Goal: Task Accomplishment & Management: Manage account settings

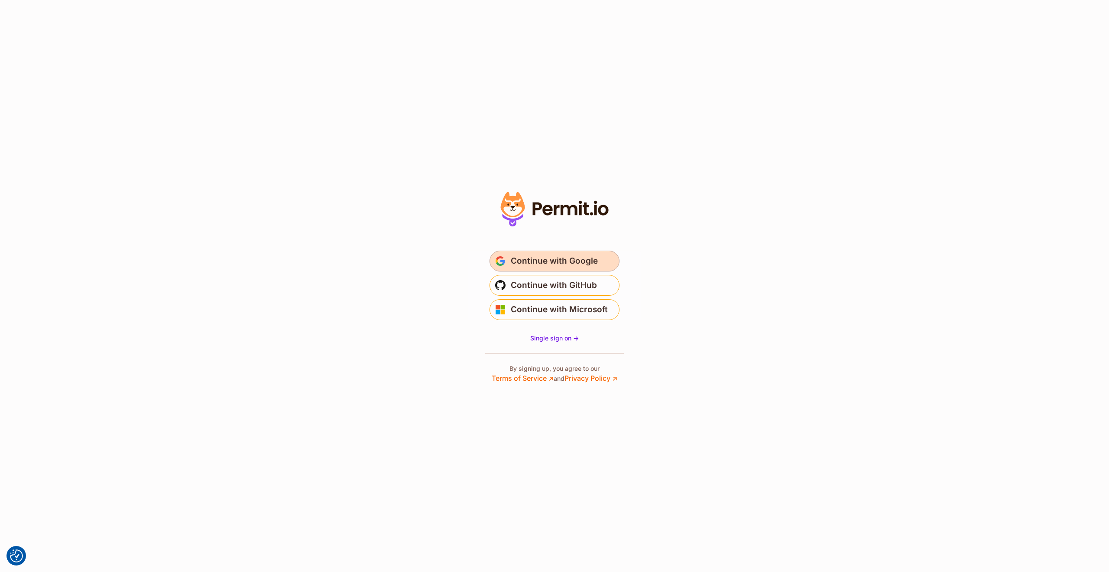
click at [555, 260] on span "Continue with Google" at bounding box center [554, 261] width 87 height 14
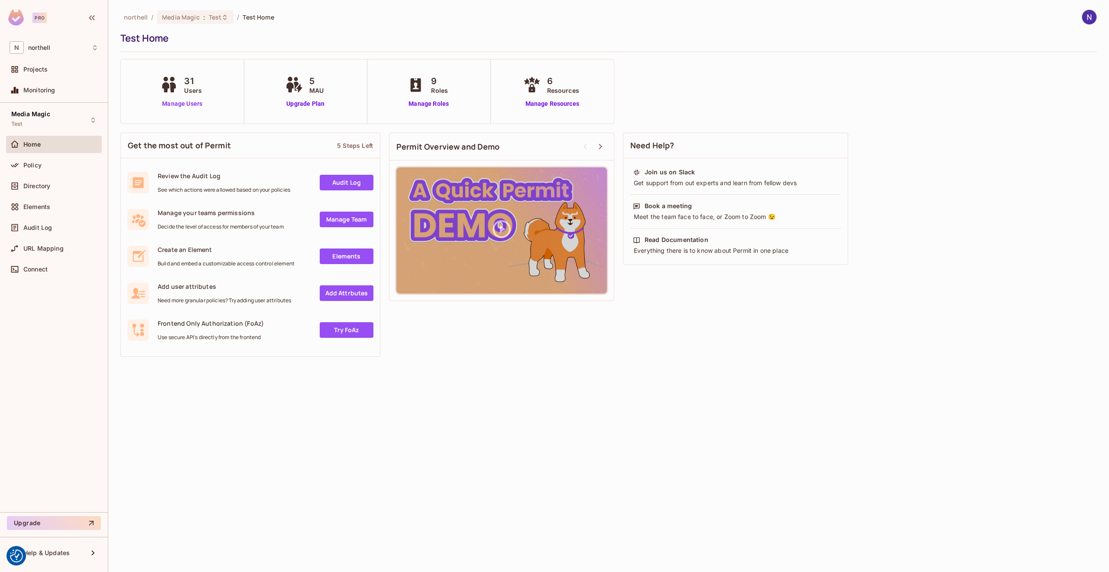
click at [182, 103] on link "Manage Users" at bounding box center [182, 103] width 48 height 9
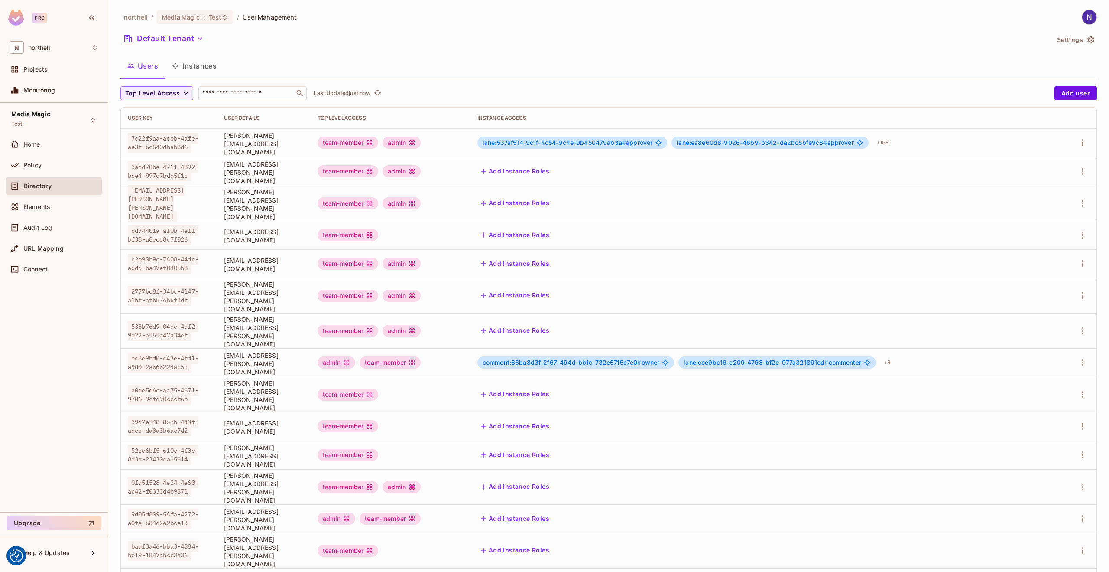
scroll to position [33, 0]
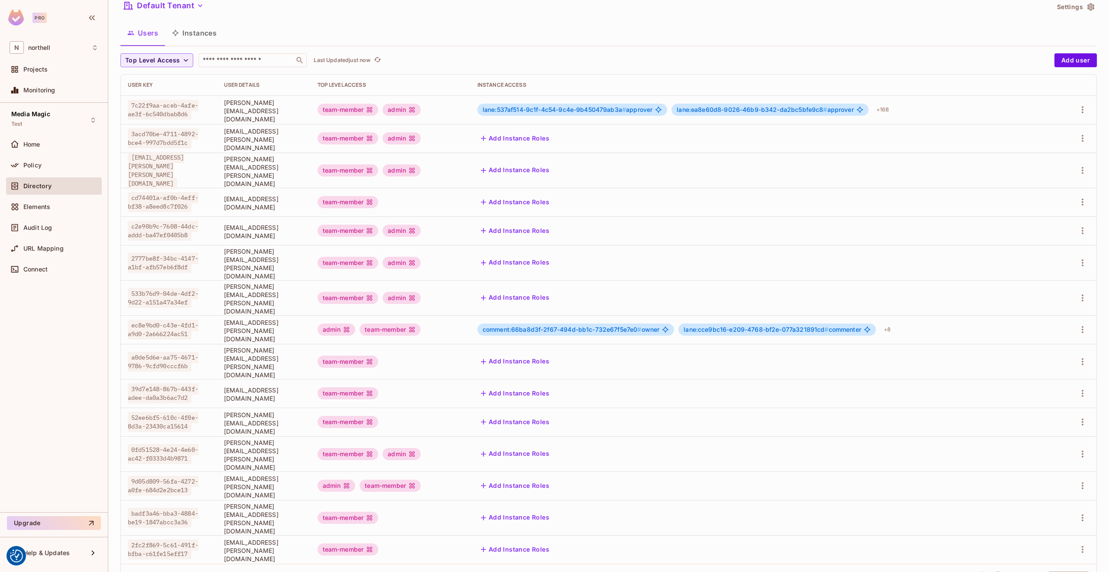
click at [992, 571] on button "2" at bounding box center [999, 578] width 14 height 14
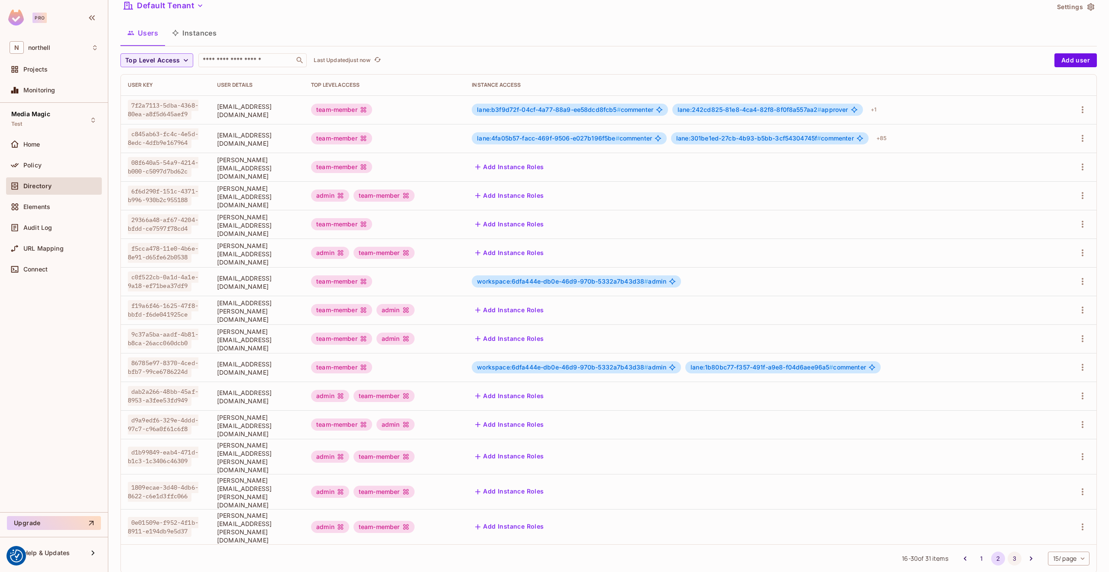
click at [1008, 551] on button "3" at bounding box center [1015, 558] width 14 height 14
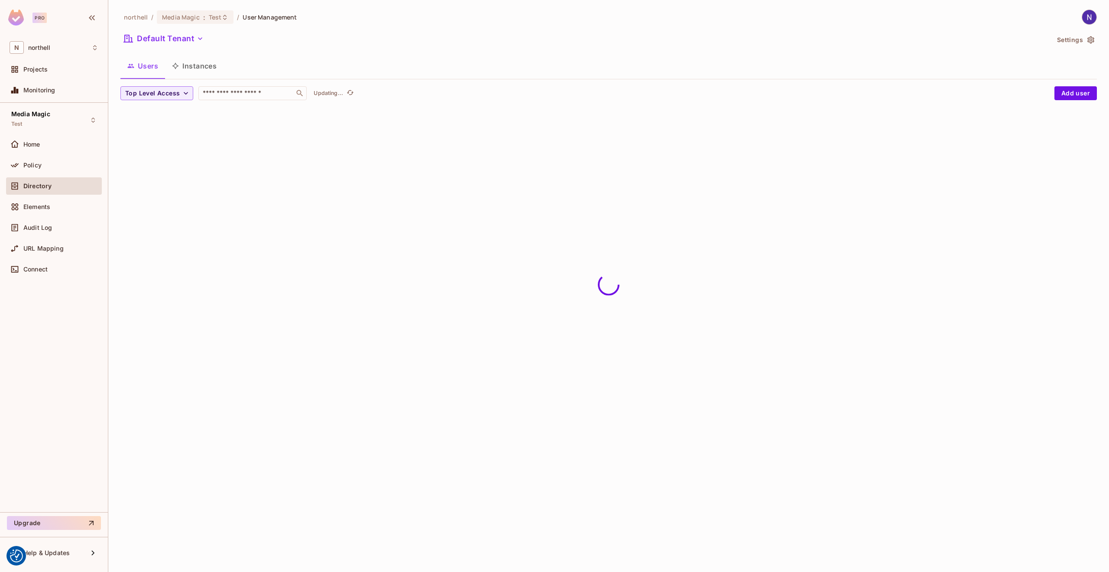
scroll to position [0, 0]
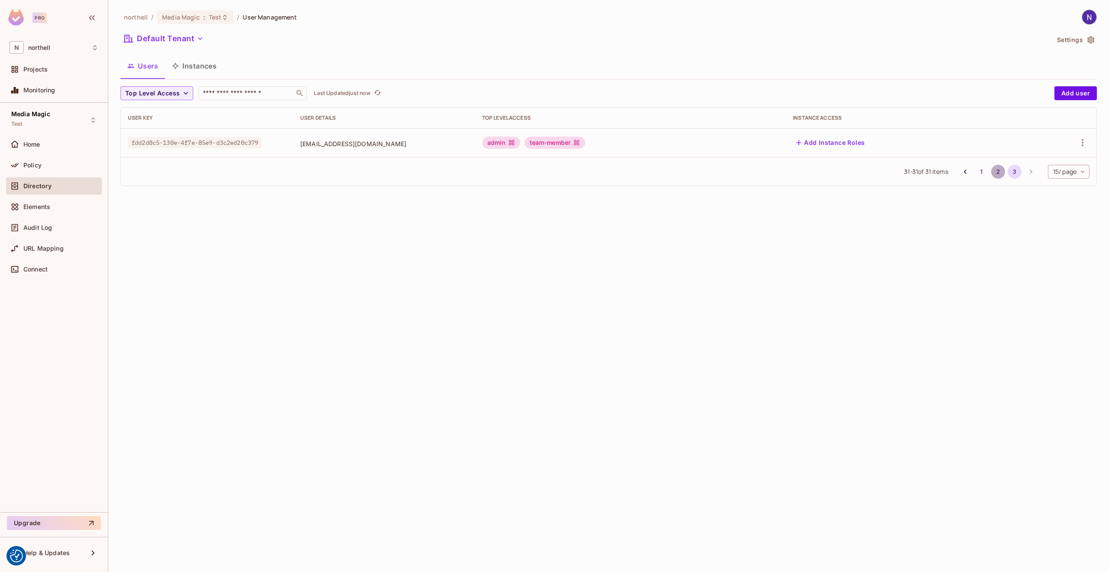
click at [997, 169] on button "2" at bounding box center [999, 172] width 14 height 14
